Goal: Understand process/instructions

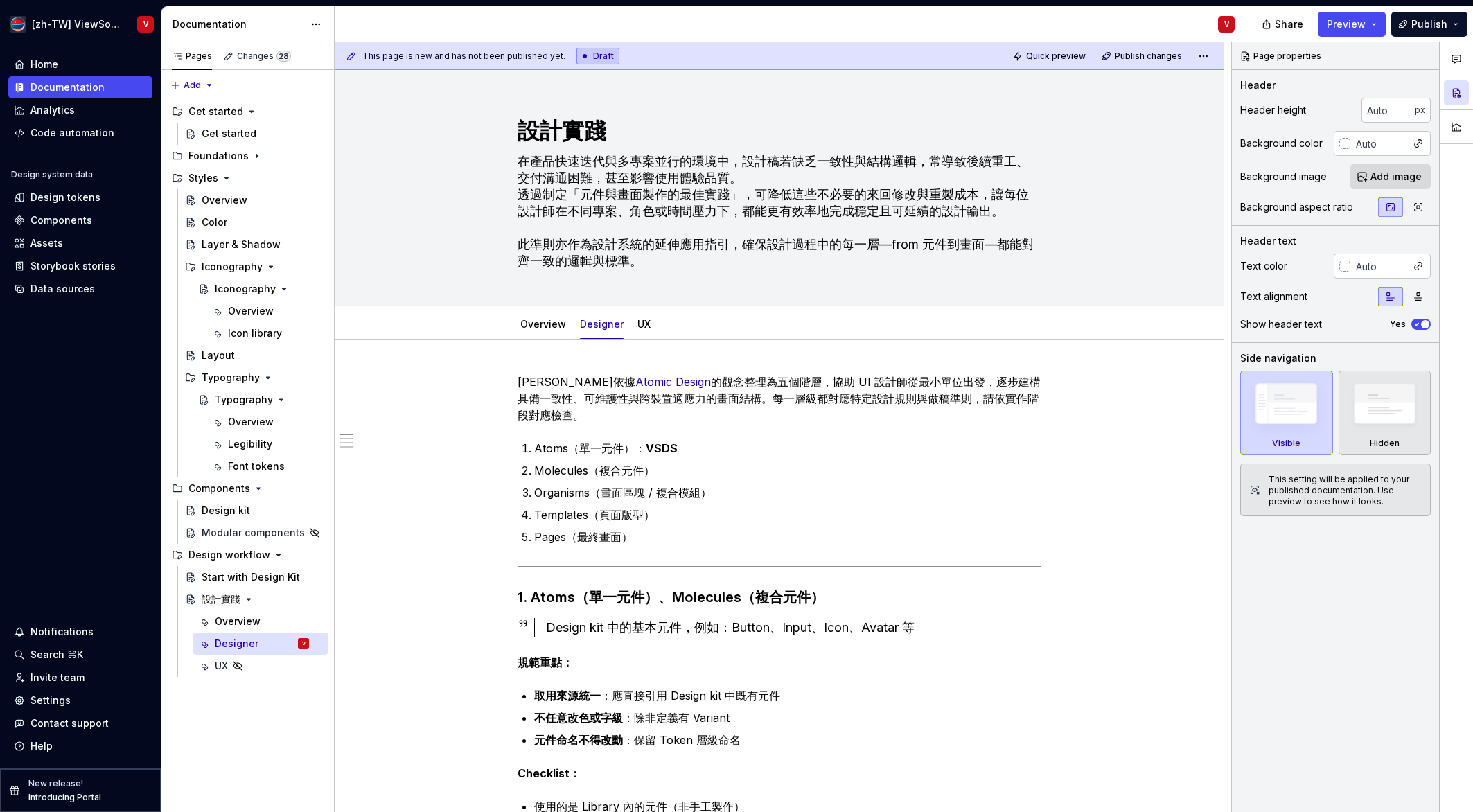
type textarea "*"
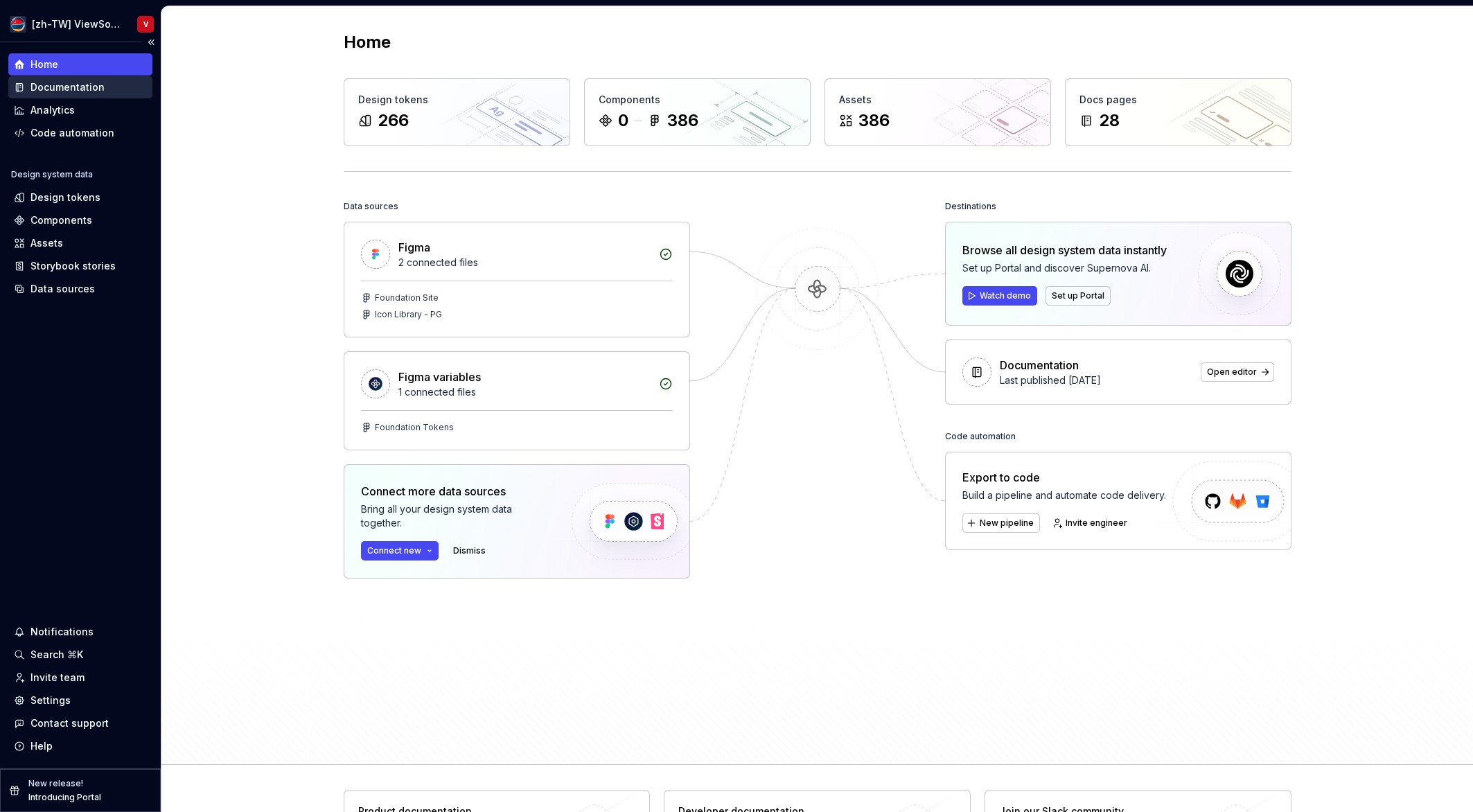
click at [103, 92] on div "Documentation" at bounding box center [80, 87] width 133 height 14
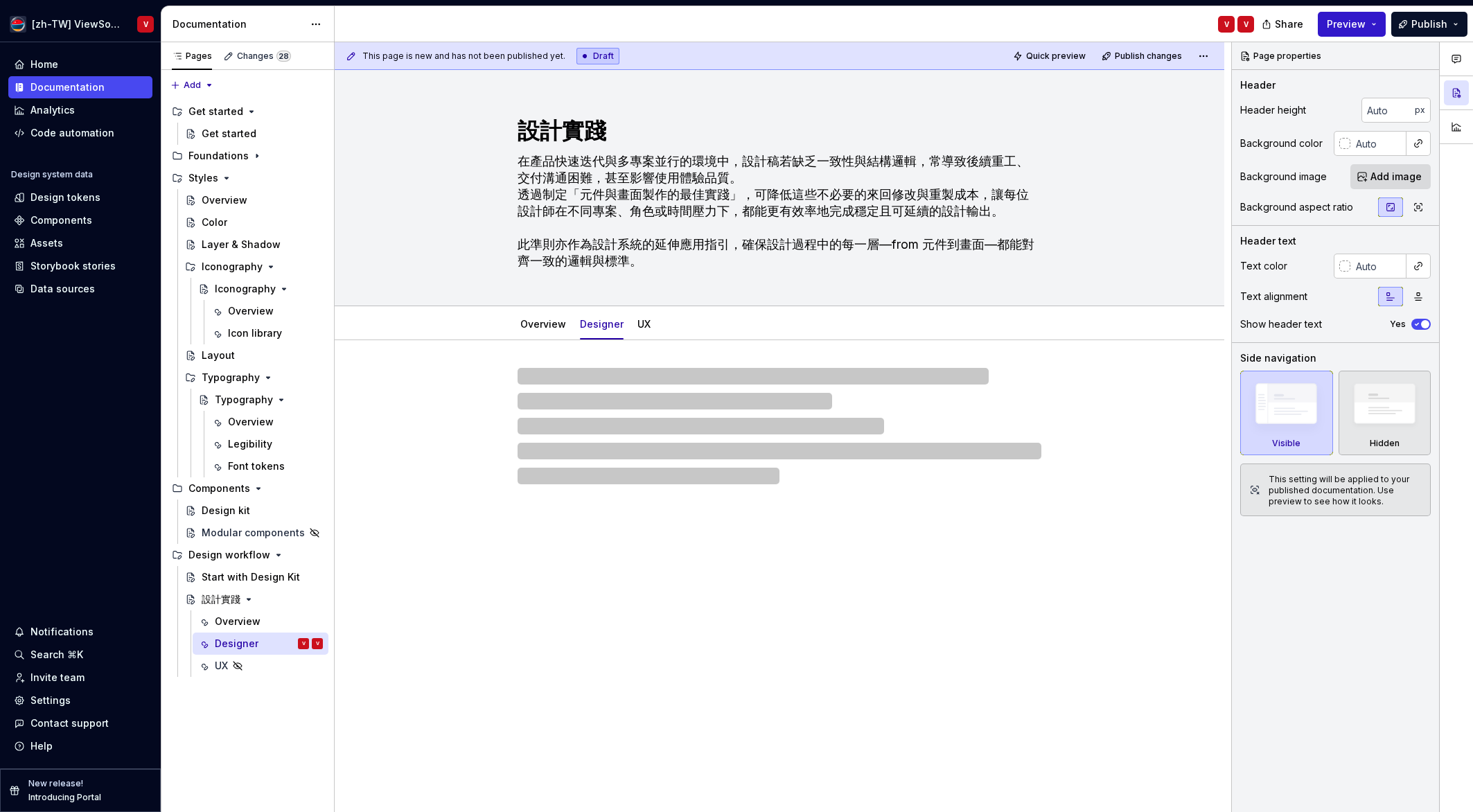
click at [1358, 22] on span "Preview" at bounding box center [1346, 24] width 39 height 14
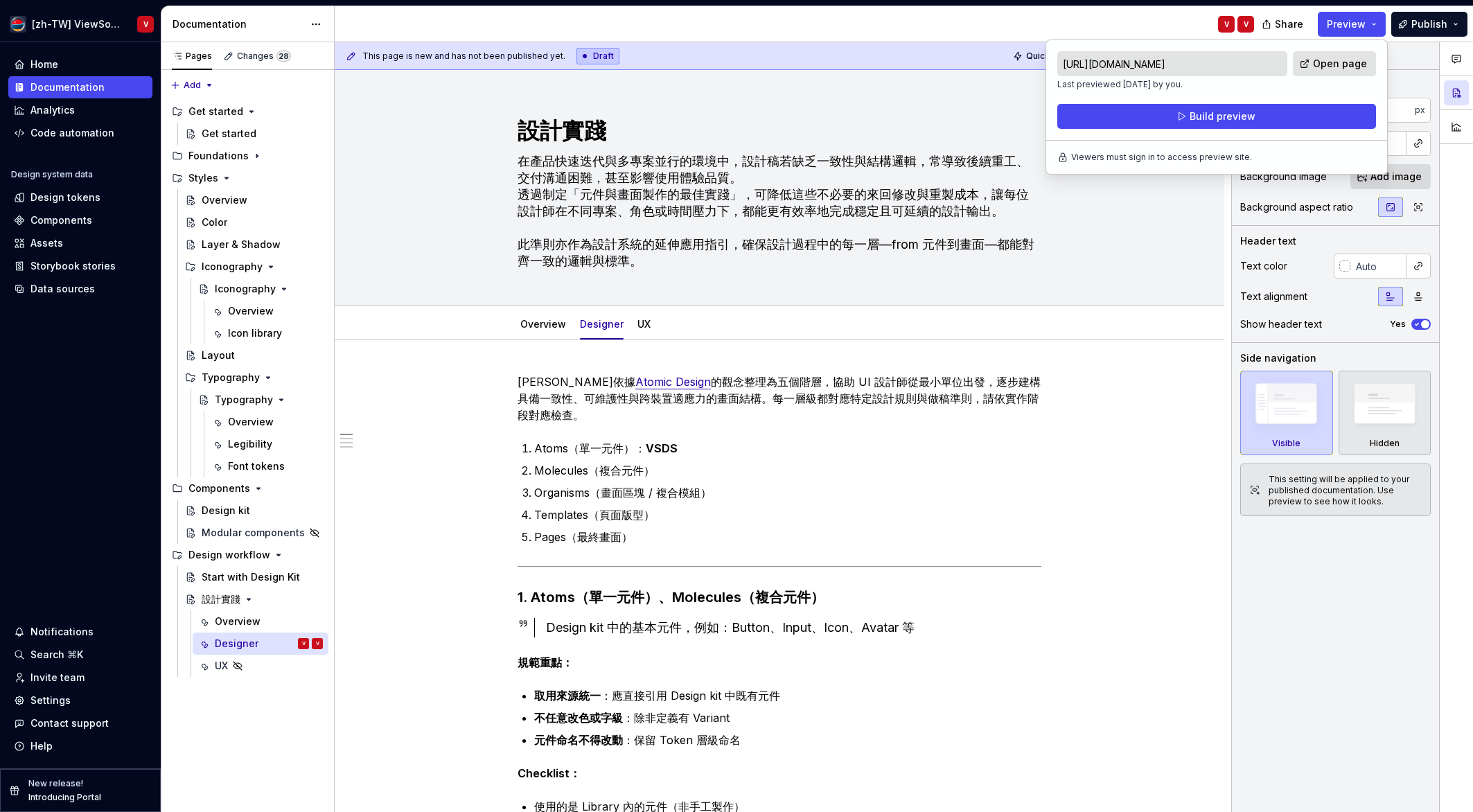
drag, startPoint x: 1166, startPoint y: 117, endPoint x: 1326, endPoint y: 84, distance: 163.4
click at [1324, 86] on div "https://vsds-zhtw.preview.supernova-docs.io/latest/design-workflow/item/designe…" at bounding box center [1216, 90] width 318 height 77
click at [1335, 62] on span "Open page" at bounding box center [1339, 63] width 54 height 14
type textarea "*"
